Goal: Check status

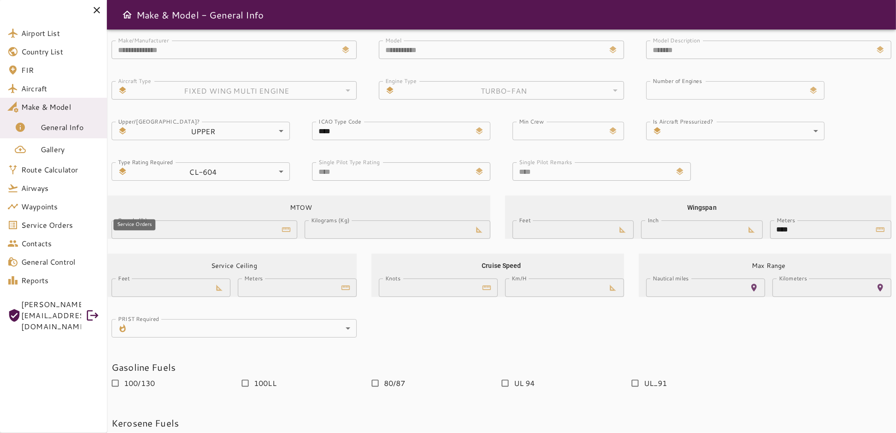
click at [37, 227] on span "Service Orders" at bounding box center [60, 224] width 78 height 11
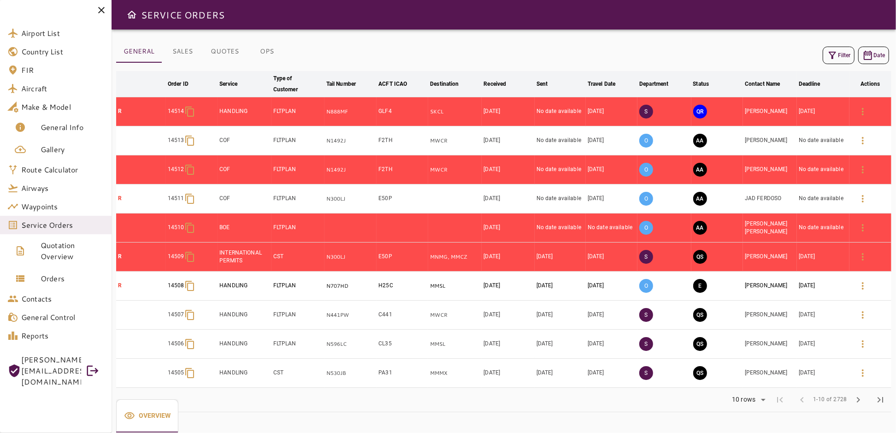
click at [837, 57] on icon "button" at bounding box center [832, 55] width 11 height 11
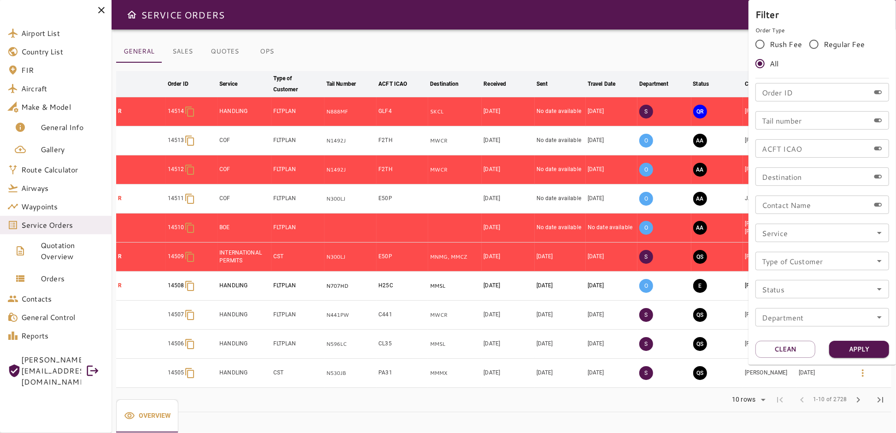
click at [780, 94] on input "Order ID" at bounding box center [813, 92] width 114 height 18
type input "*****"
click at [855, 349] on button "Apply" at bounding box center [859, 349] width 60 height 17
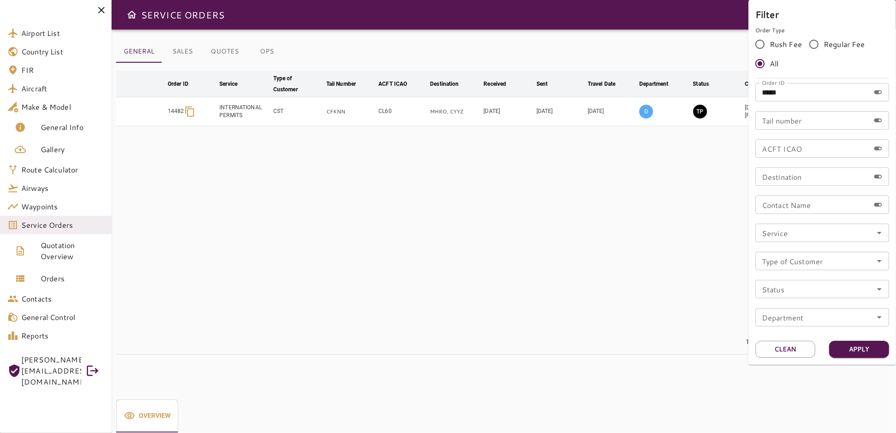
click at [555, 257] on div at bounding box center [448, 216] width 896 height 433
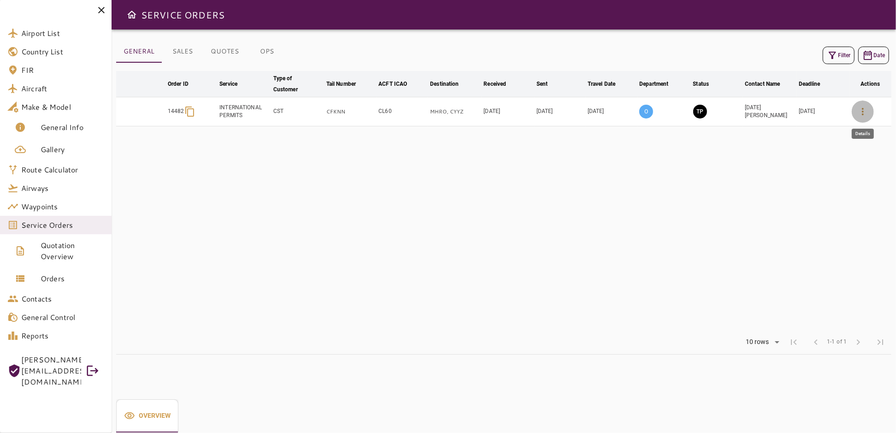
click at [861, 110] on icon "button" at bounding box center [863, 111] width 11 height 11
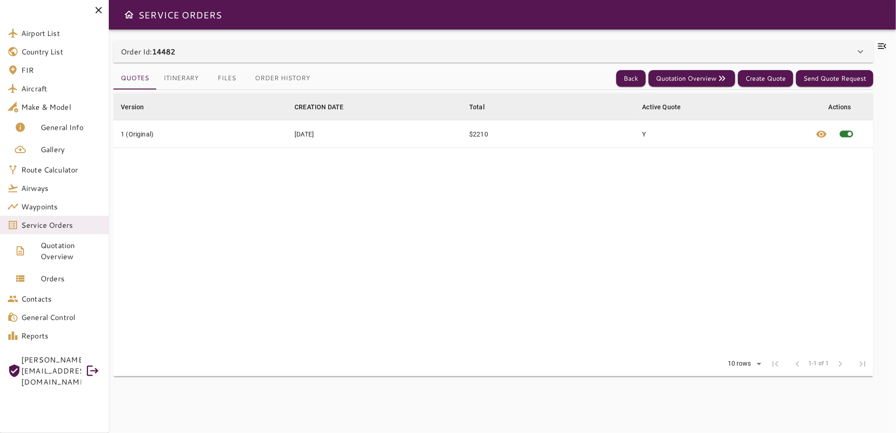
click at [881, 43] on icon at bounding box center [882, 46] width 8 height 6
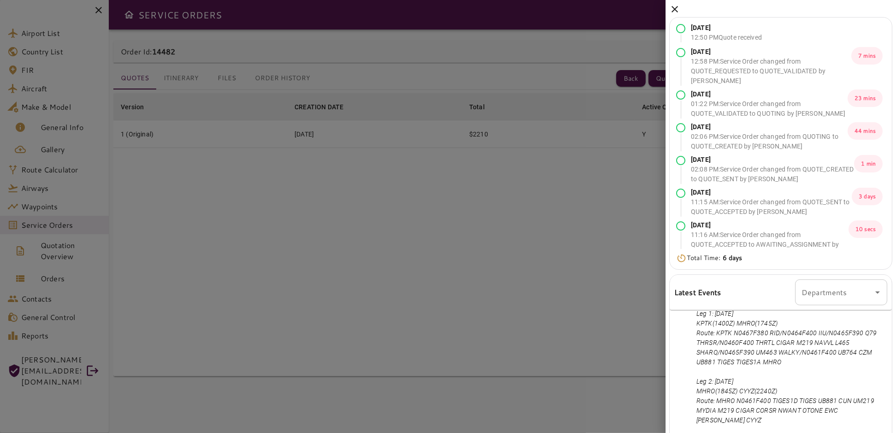
scroll to position [93, 0]
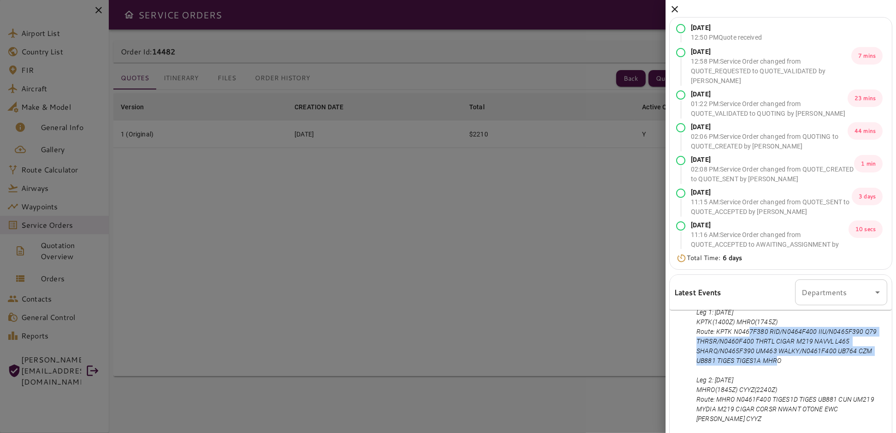
drag, startPoint x: 760, startPoint y: 361, endPoint x: 735, endPoint y: 331, distance: 39.6
click at [735, 331] on p "S: PLEASE CONSIDER THIS ROUTES: Leg 1: [DATE] KPTK(1400Z) MHRO(1745Z) Route: KP…" at bounding box center [790, 428] width 187 height 281
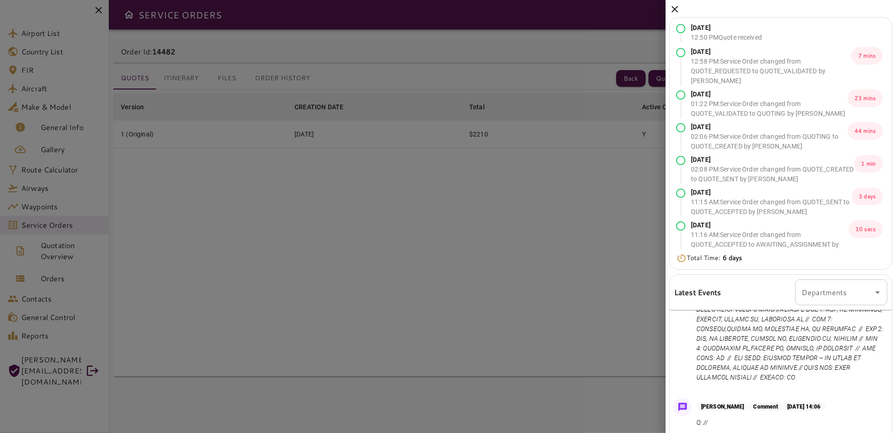
scroll to position [496, 0]
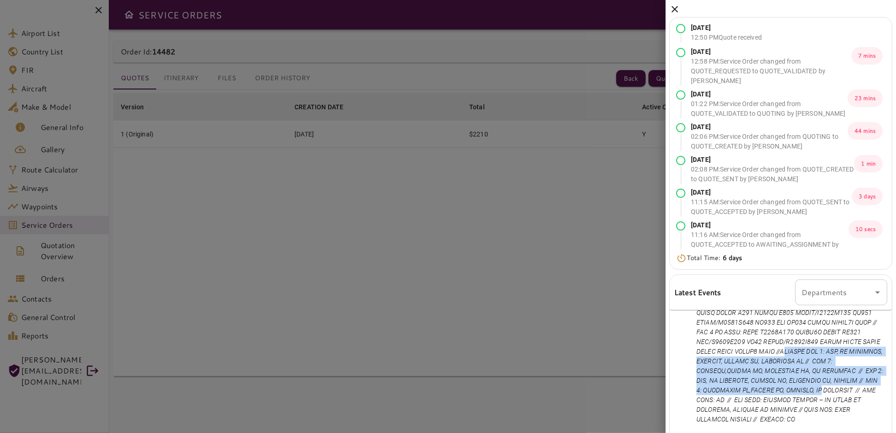
drag, startPoint x: 745, startPoint y: 359, endPoint x: 843, endPoint y: 402, distance: 107.6
click at [843, 402] on p at bounding box center [790, 312] width 187 height 223
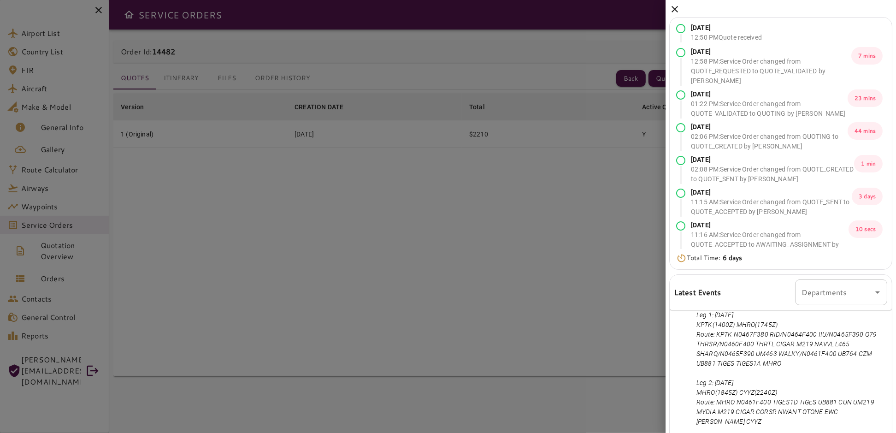
scroll to position [42, 0]
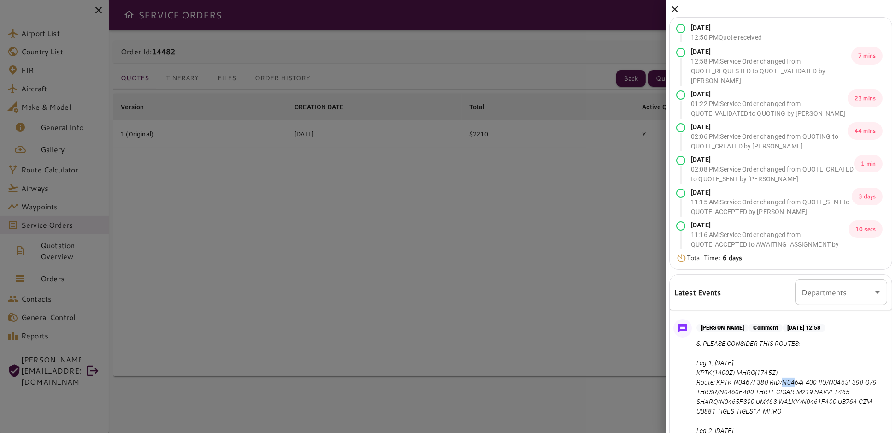
drag, startPoint x: 768, startPoint y: 383, endPoint x: 777, endPoint y: 383, distance: 9.2
drag, startPoint x: 816, startPoint y: 381, endPoint x: 822, endPoint y: 382, distance: 6.1
drag, startPoint x: 710, startPoint y: 392, endPoint x: 728, endPoint y: 392, distance: 18.4
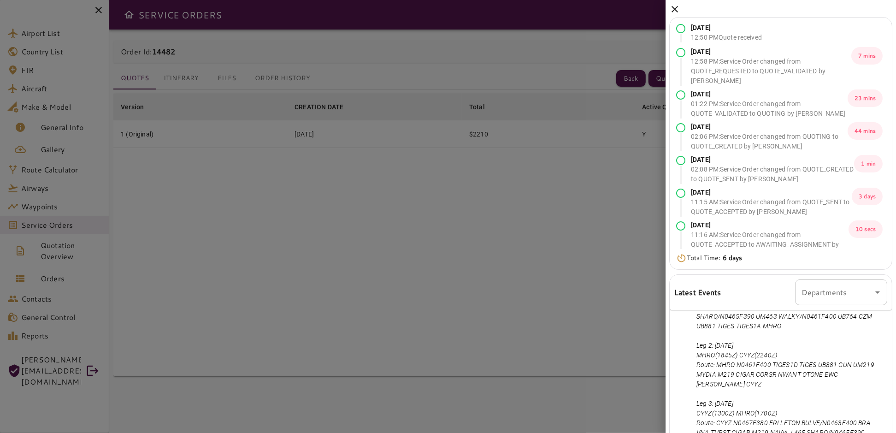
scroll to position [129, 0]
